Goal: Task Accomplishment & Management: Manage account settings

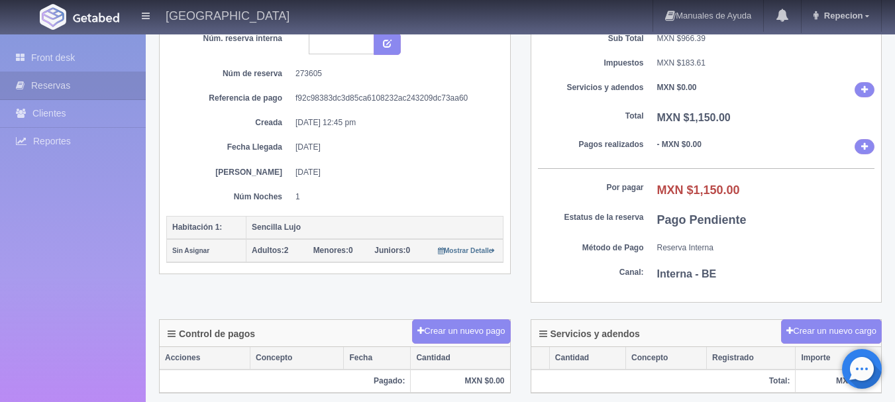
scroll to position [265, 0]
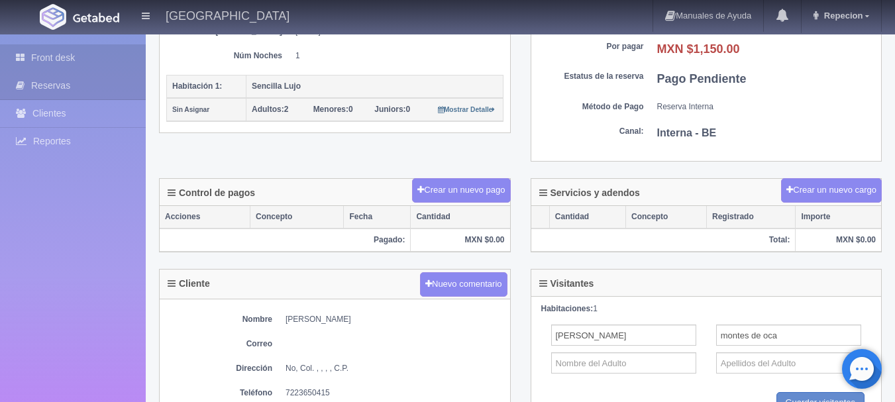
click at [64, 60] on link "Front desk" at bounding box center [73, 57] width 146 height 27
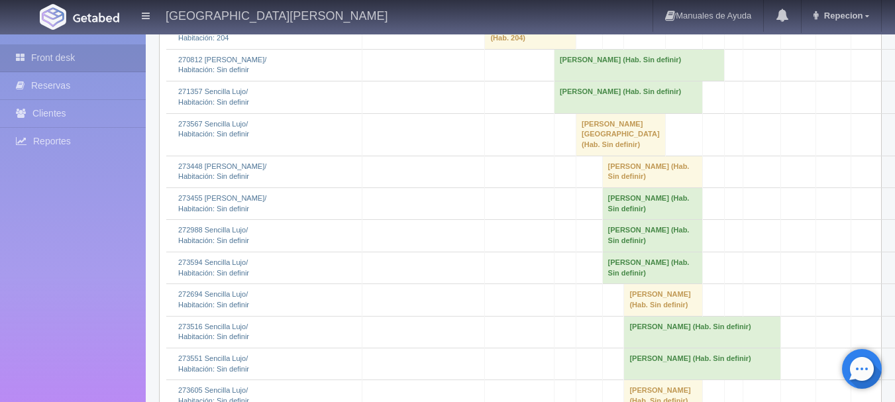
scroll to position [1201, 0]
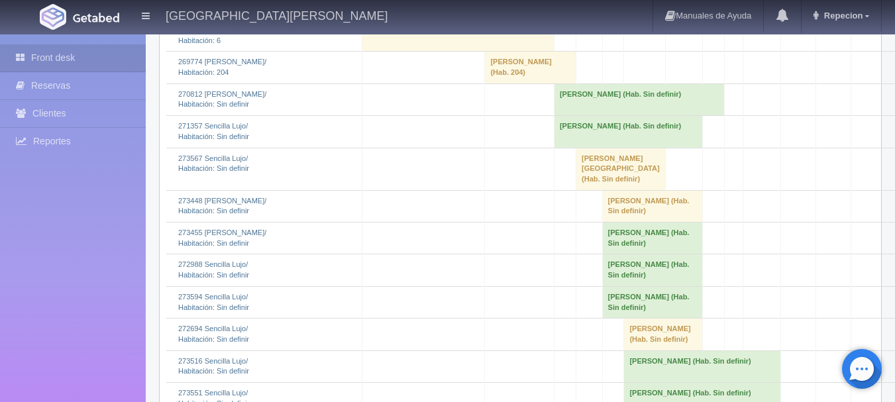
click at [585, 148] on td "[PERSON_NAME] (Hab. Sin definir)" at bounding box center [628, 132] width 148 height 32
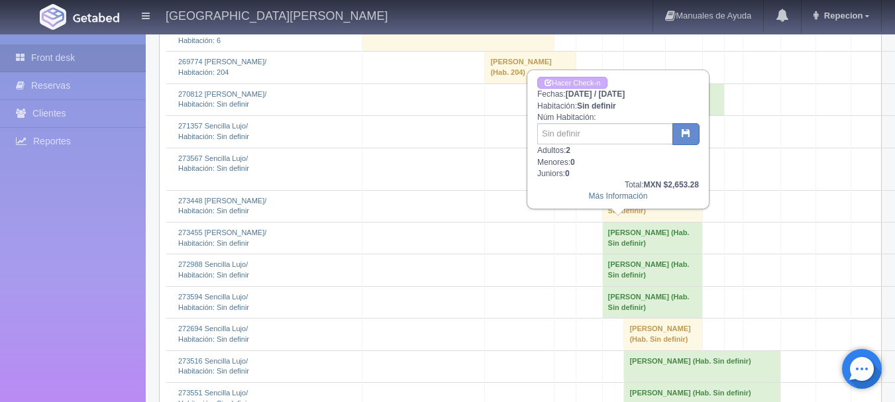
click at [585, 148] on td "[PERSON_NAME] (Hab. Sin definir)" at bounding box center [628, 132] width 148 height 32
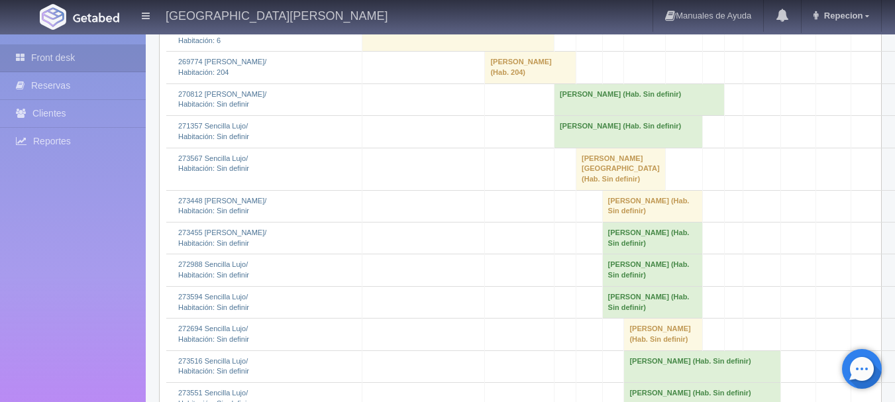
click at [596, 115] on td "[PERSON_NAME] (Hab. Sin definir)" at bounding box center [639, 99] width 170 height 32
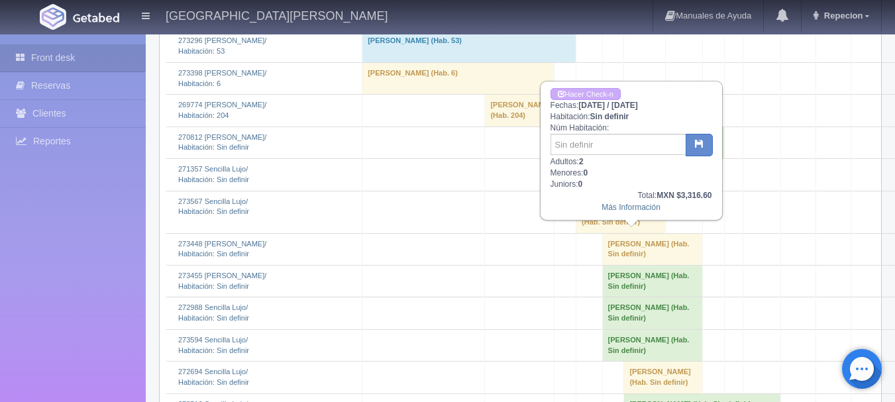
scroll to position [1135, 0]
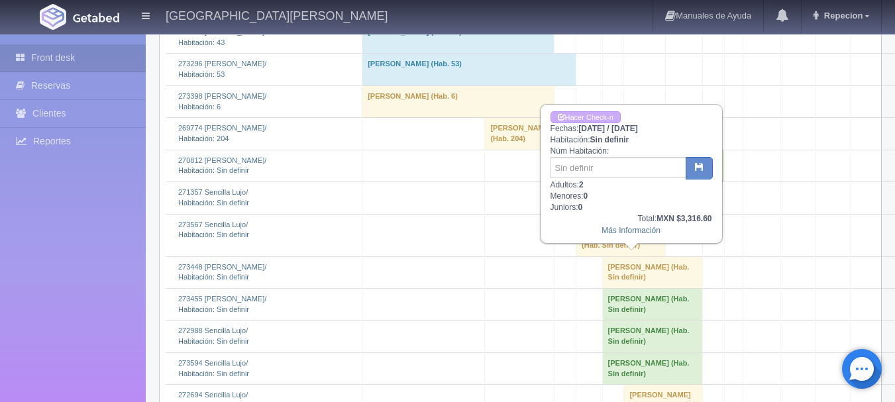
click at [601, 182] on td "[PERSON_NAME] (Hab. Sin definir)" at bounding box center [639, 166] width 170 height 32
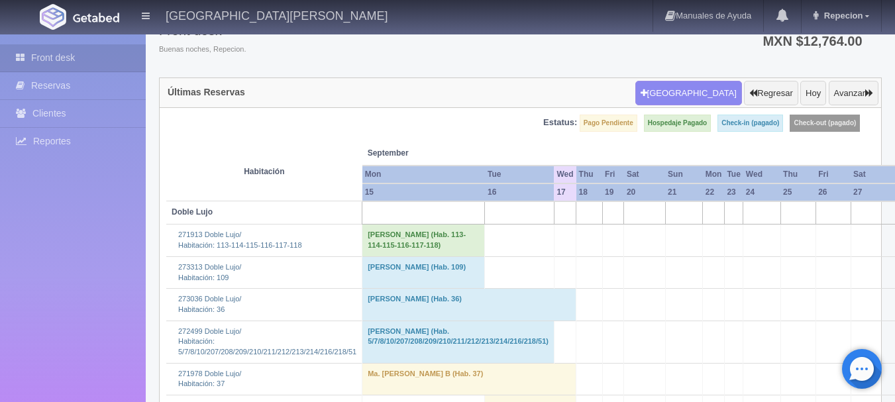
scroll to position [133, 0]
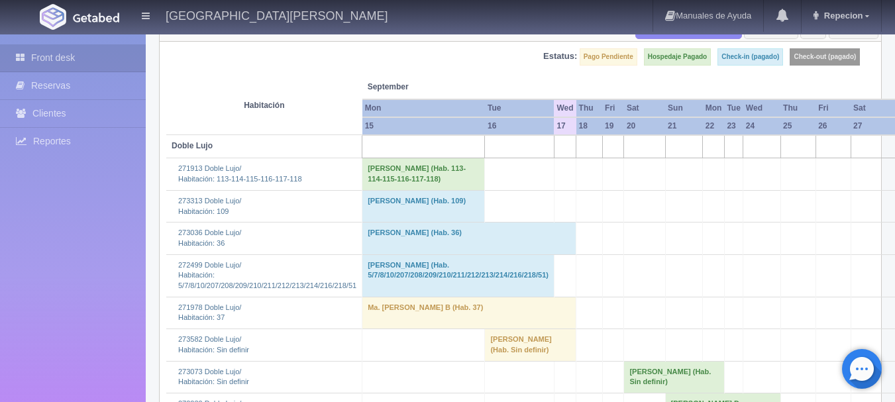
click at [460, 327] on td "Ma. [PERSON_NAME] B (Hab. 37)" at bounding box center [469, 313] width 214 height 32
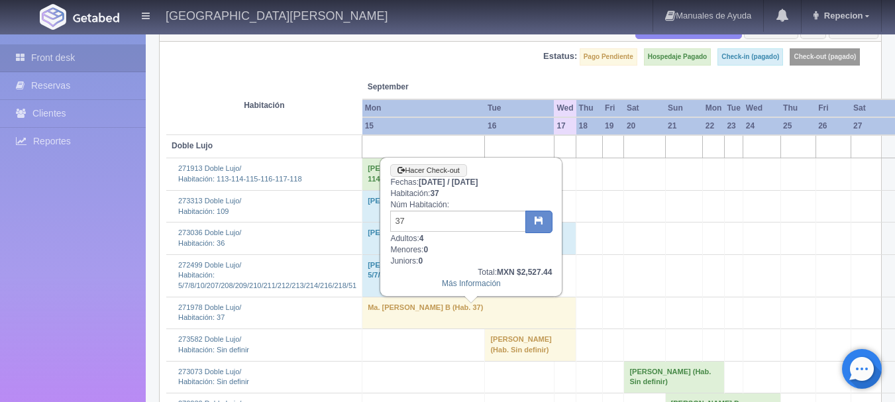
click at [471, 328] on td "Ma. [PERSON_NAME] B (Hab. 37)" at bounding box center [469, 313] width 214 height 32
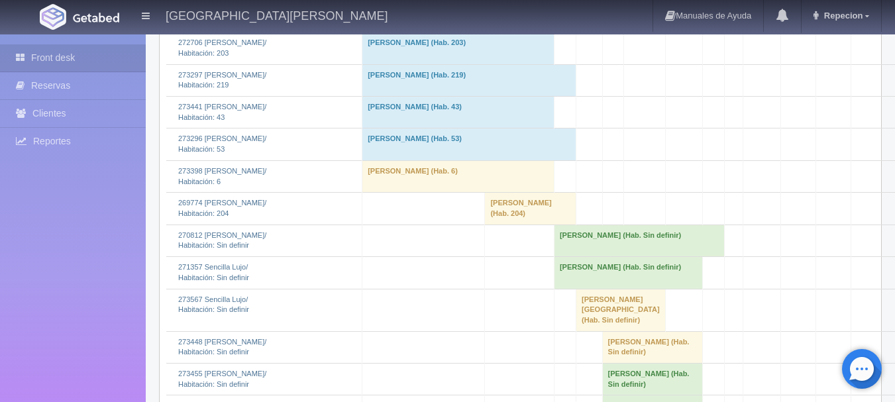
scroll to position [1193, 0]
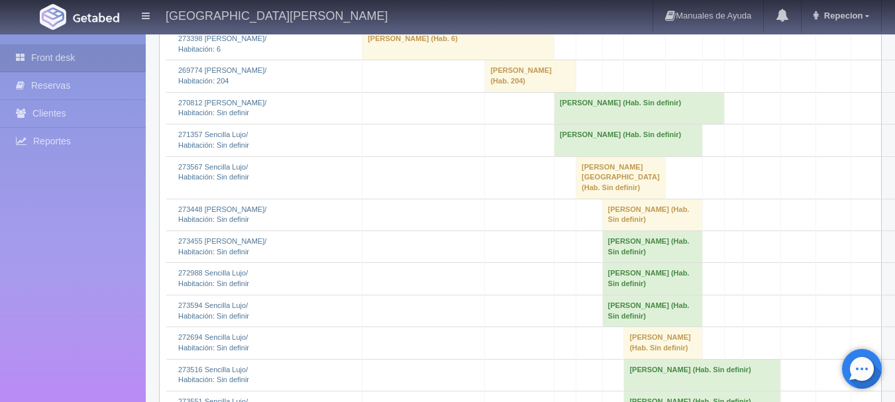
click at [583, 156] on td "[PERSON_NAME] (Hab. Sin definir)" at bounding box center [628, 141] width 148 height 32
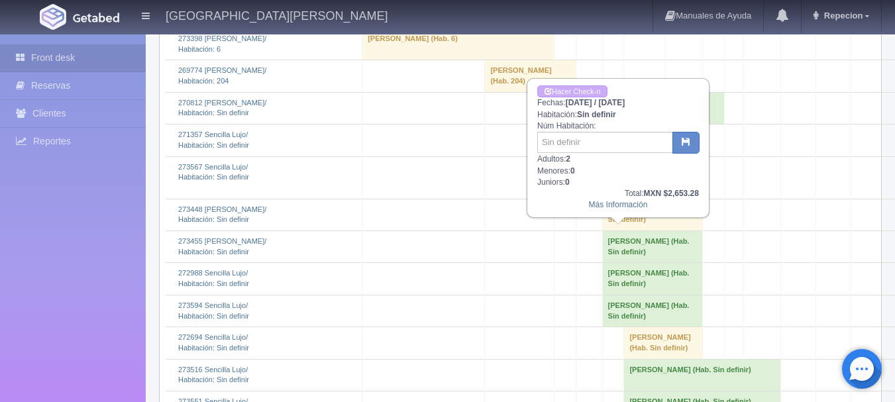
click at [583, 156] on td "[PERSON_NAME] (Hab. Sin definir)" at bounding box center [628, 141] width 148 height 32
